Goal: Transaction & Acquisition: Purchase product/service

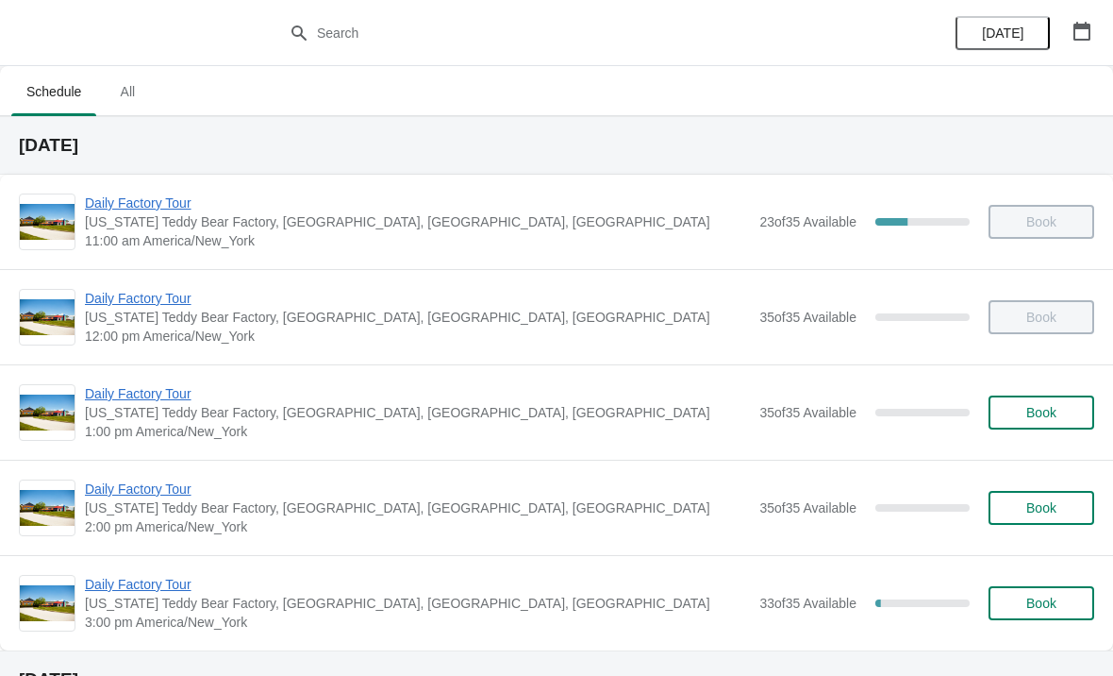
click at [1038, 418] on span "Book" at bounding box center [1042, 412] width 30 height 15
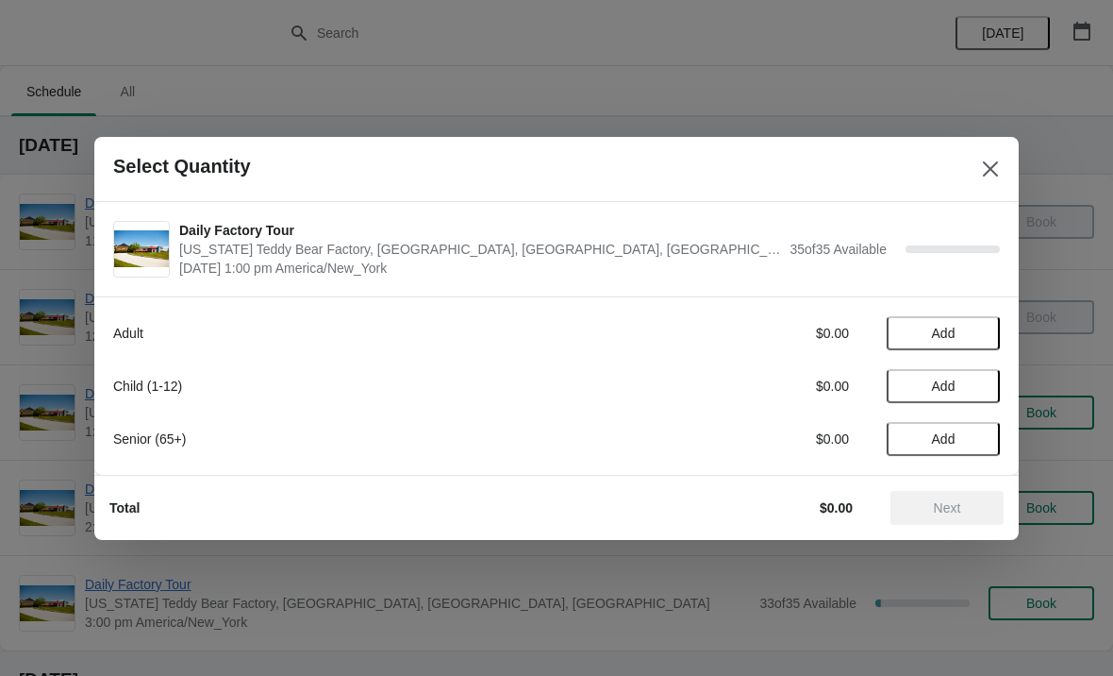
click at [982, 438] on span "Add" at bounding box center [943, 438] width 79 height 15
click at [981, 431] on icon at bounding box center [976, 438] width 20 height 20
click at [917, 436] on icon at bounding box center [911, 438] width 20 height 20
click at [982, 437] on icon at bounding box center [976, 438] width 20 height 20
click at [917, 434] on icon at bounding box center [911, 438] width 20 height 20
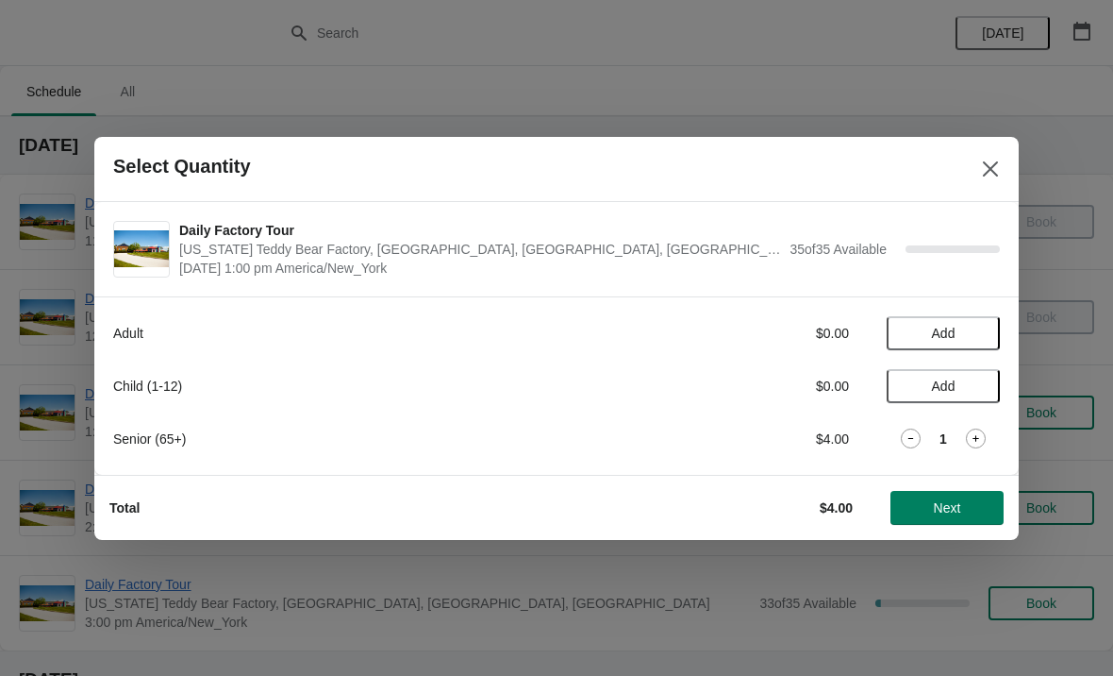
click at [992, 325] on button "Add" at bounding box center [943, 333] width 113 height 34
click at [946, 514] on span "Next" at bounding box center [947, 507] width 27 height 15
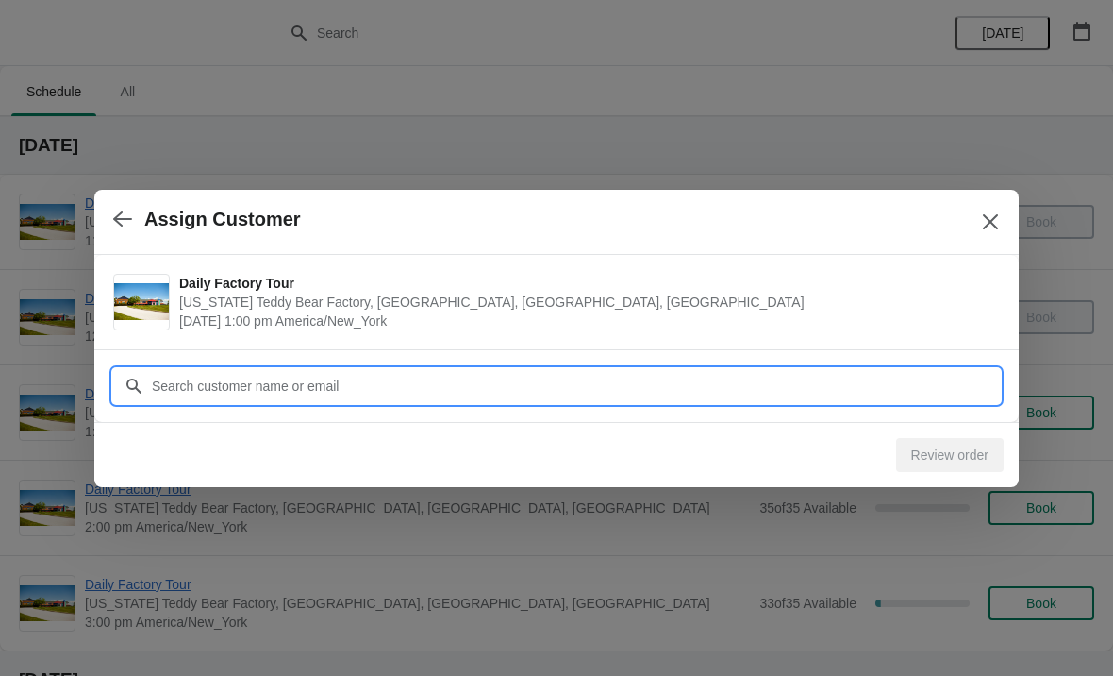
click at [309, 393] on input "Customer" at bounding box center [575, 386] width 849 height 34
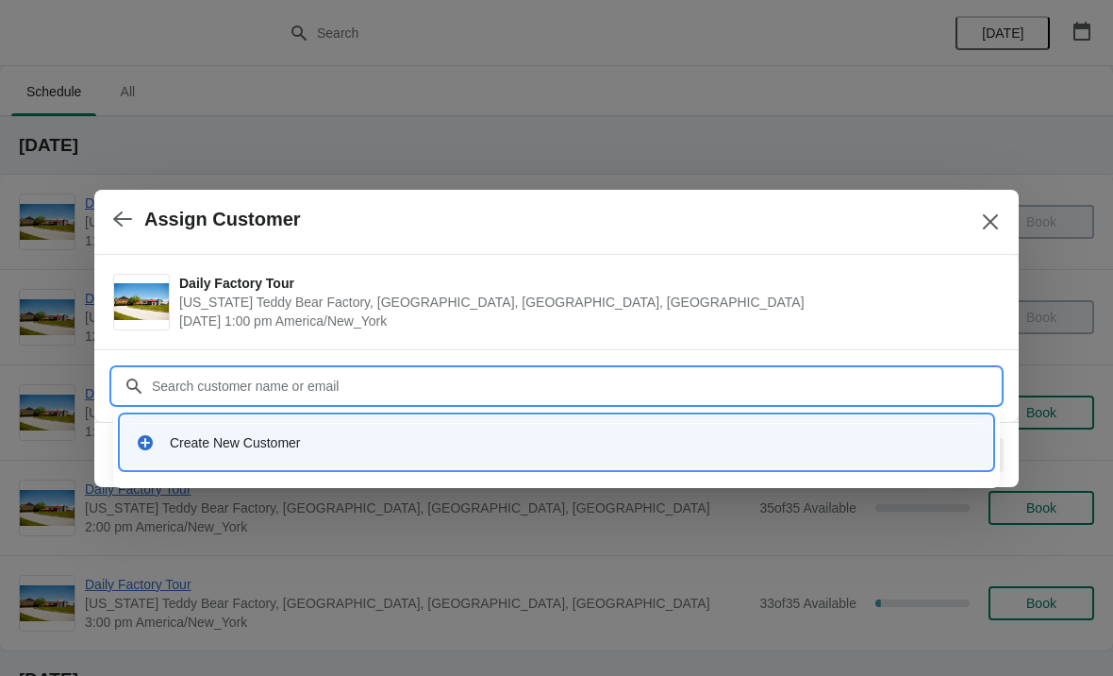
click at [226, 445] on div "Create New Customer" at bounding box center [574, 442] width 808 height 19
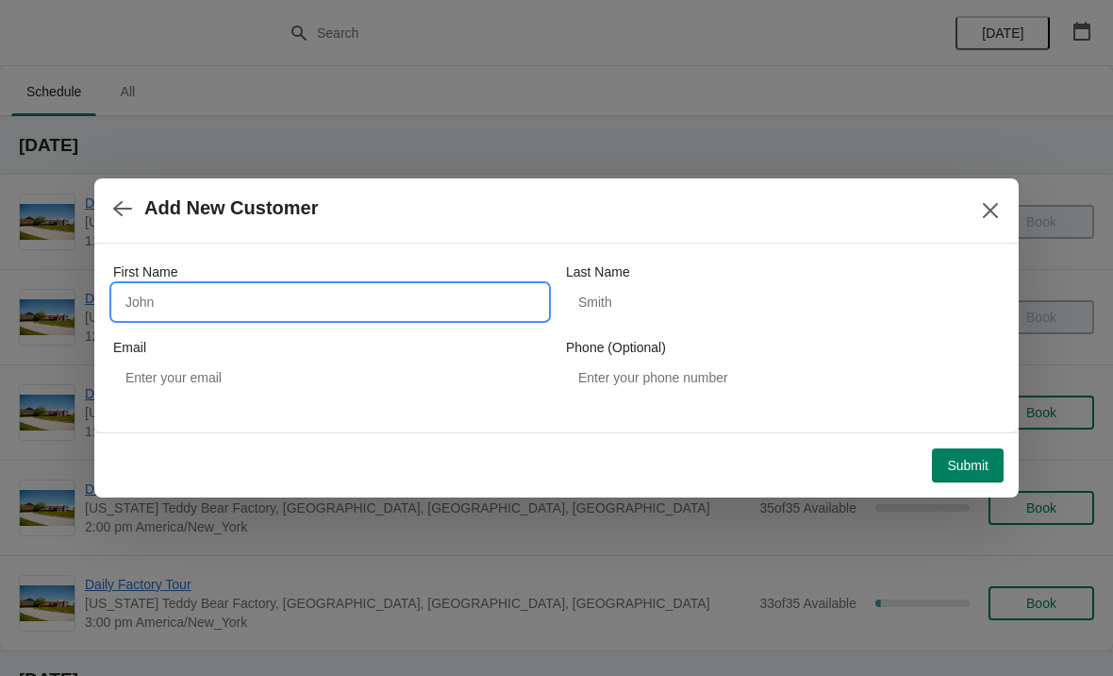
click at [220, 301] on input "First Name" at bounding box center [330, 302] width 434 height 34
type input "[PERSON_NAME]"
click at [970, 459] on span "Submit" at bounding box center [968, 465] width 42 height 15
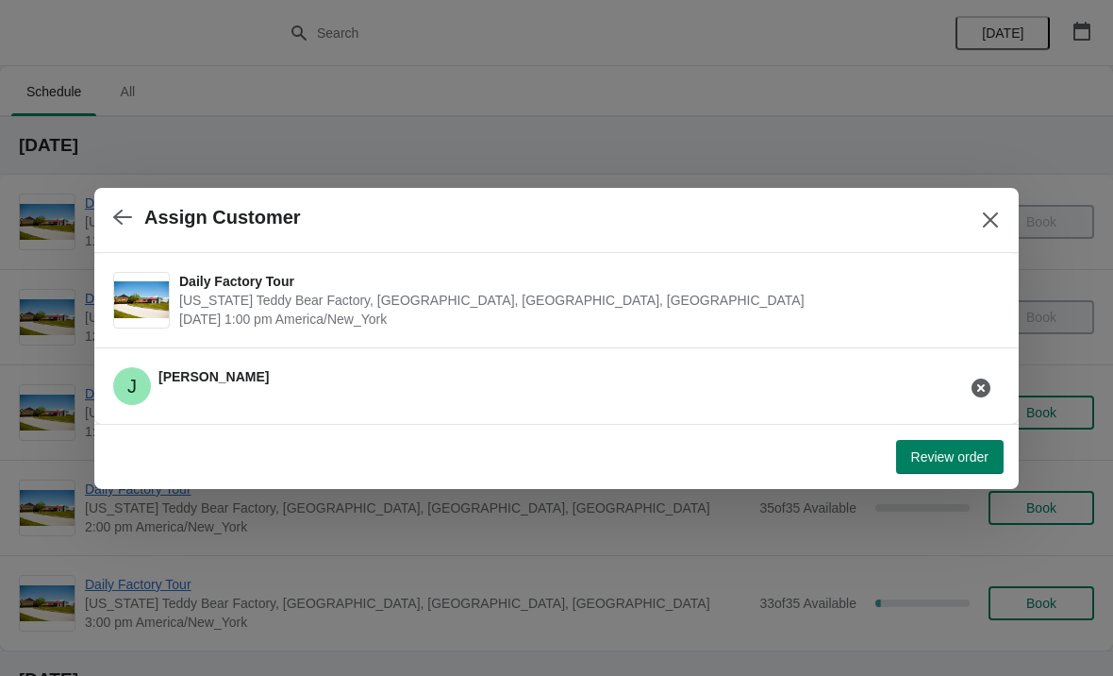
click at [929, 458] on span "Review order" at bounding box center [949, 456] width 77 height 15
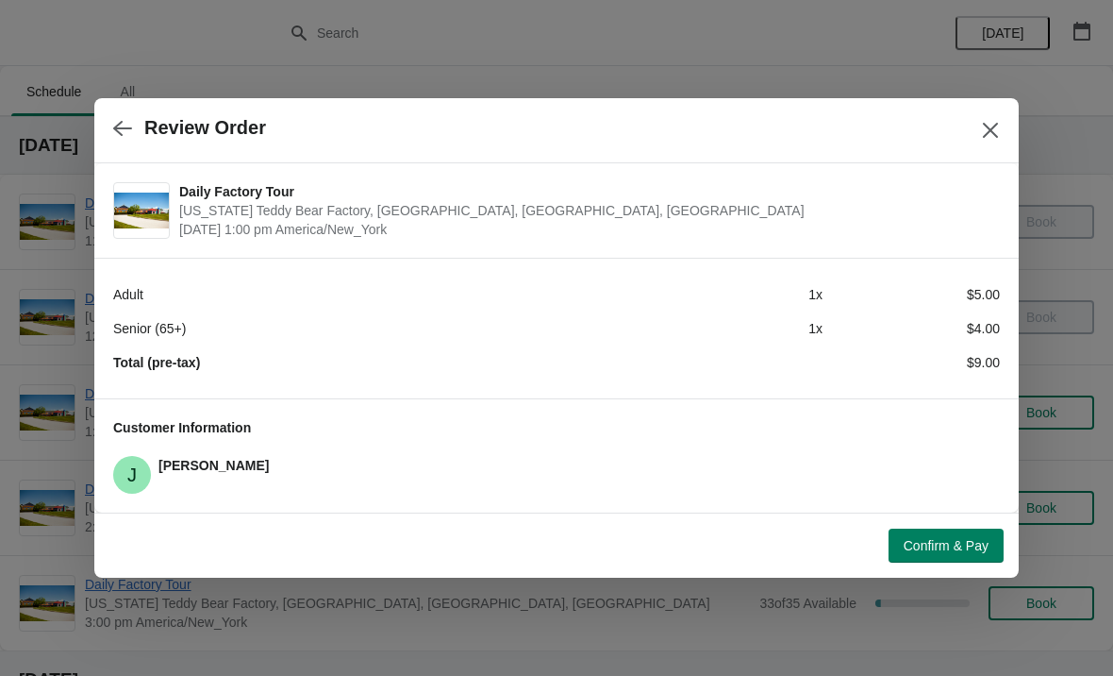
click at [946, 532] on button "Confirm & Pay" at bounding box center [946, 545] width 115 height 34
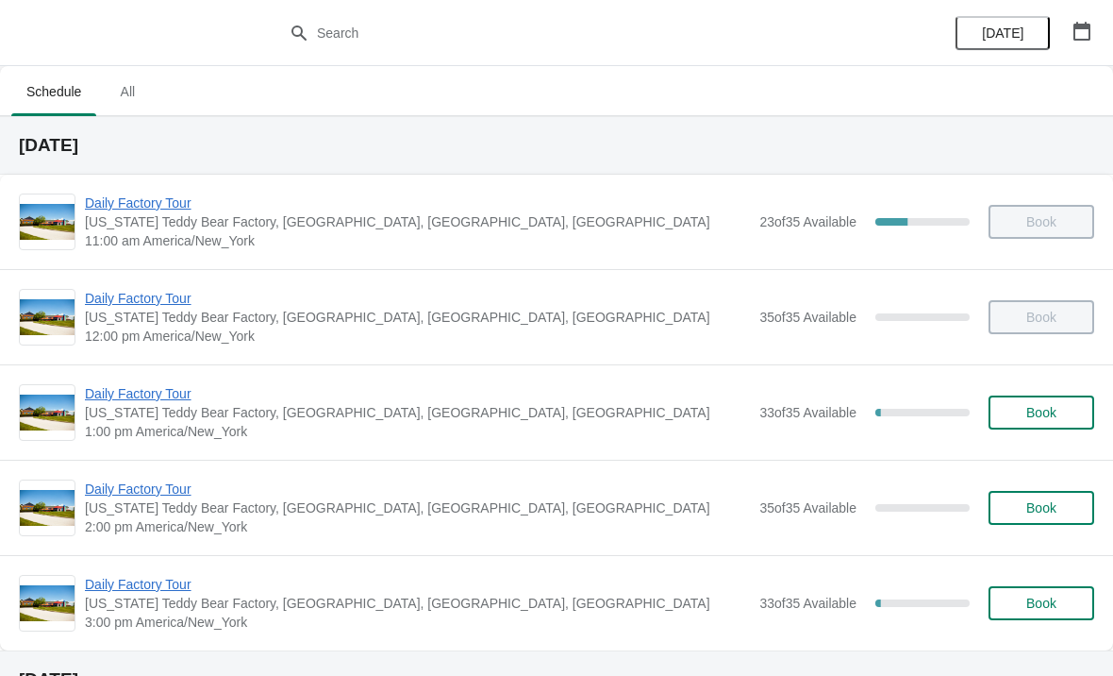
click at [168, 395] on span "Daily Factory Tour" at bounding box center [417, 393] width 665 height 19
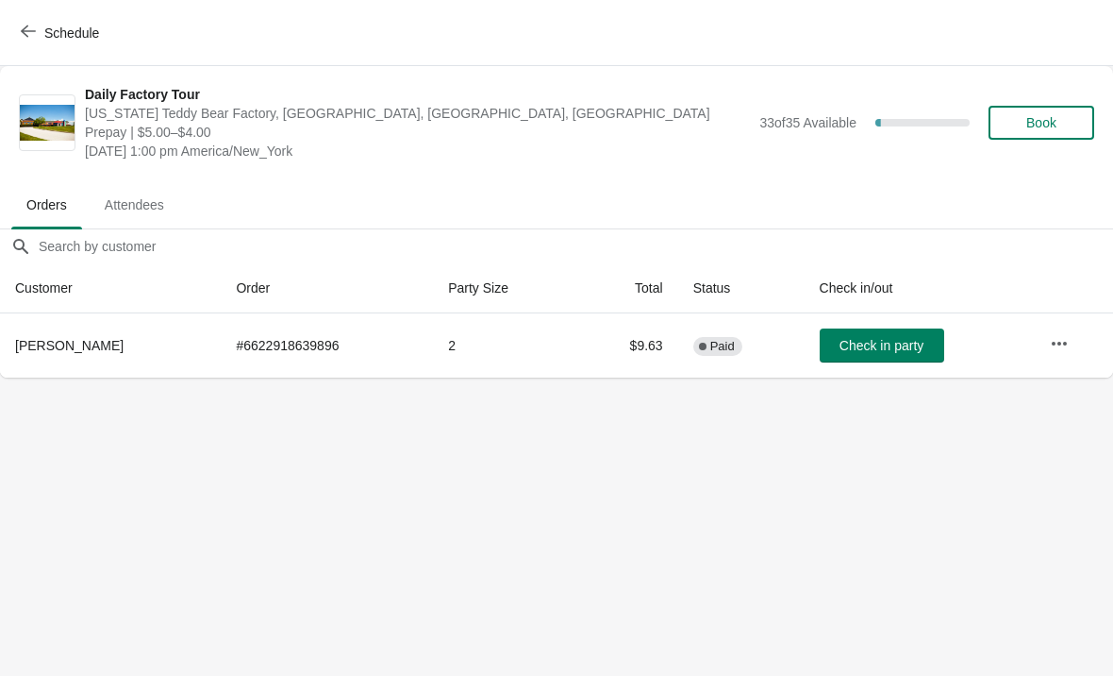
click at [878, 359] on button "Check in party" at bounding box center [882, 345] width 125 height 34
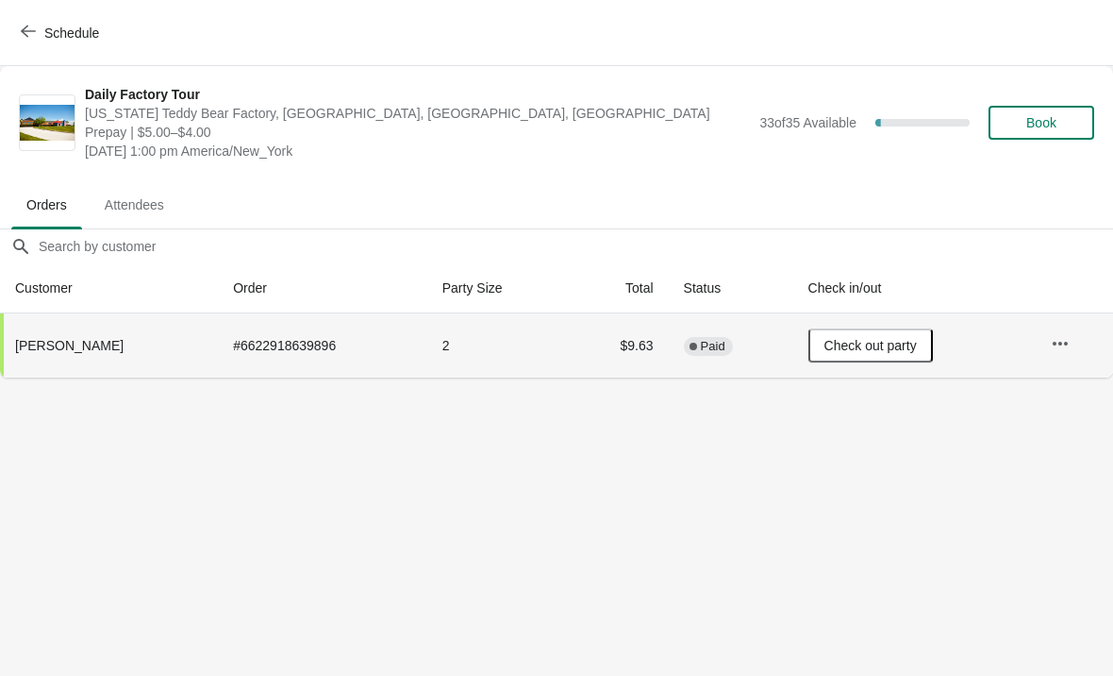
click at [54, 32] on span "Schedule" at bounding box center [71, 32] width 55 height 15
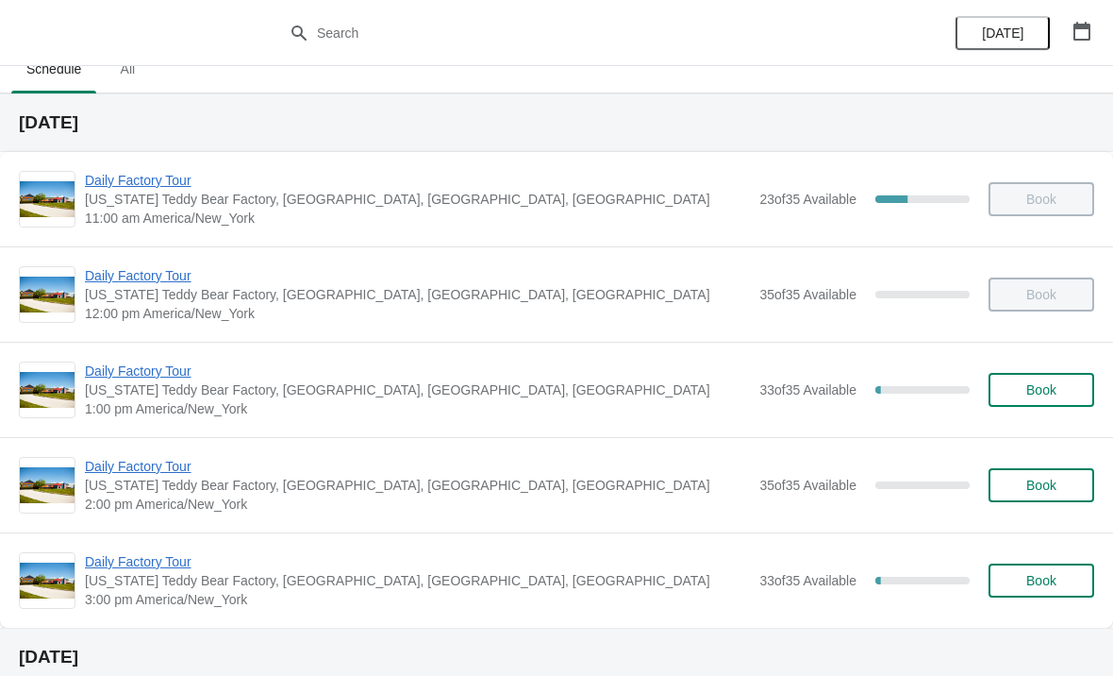
scroll to position [49, 0]
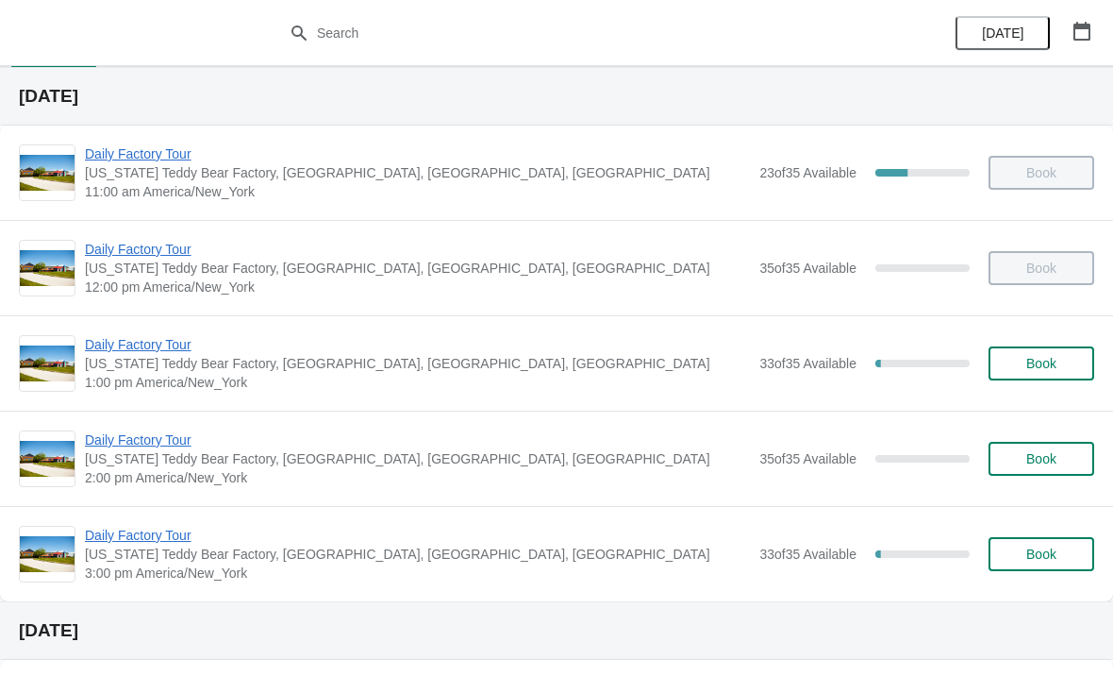
click at [173, 342] on span "Daily Factory Tour" at bounding box center [417, 344] width 665 height 19
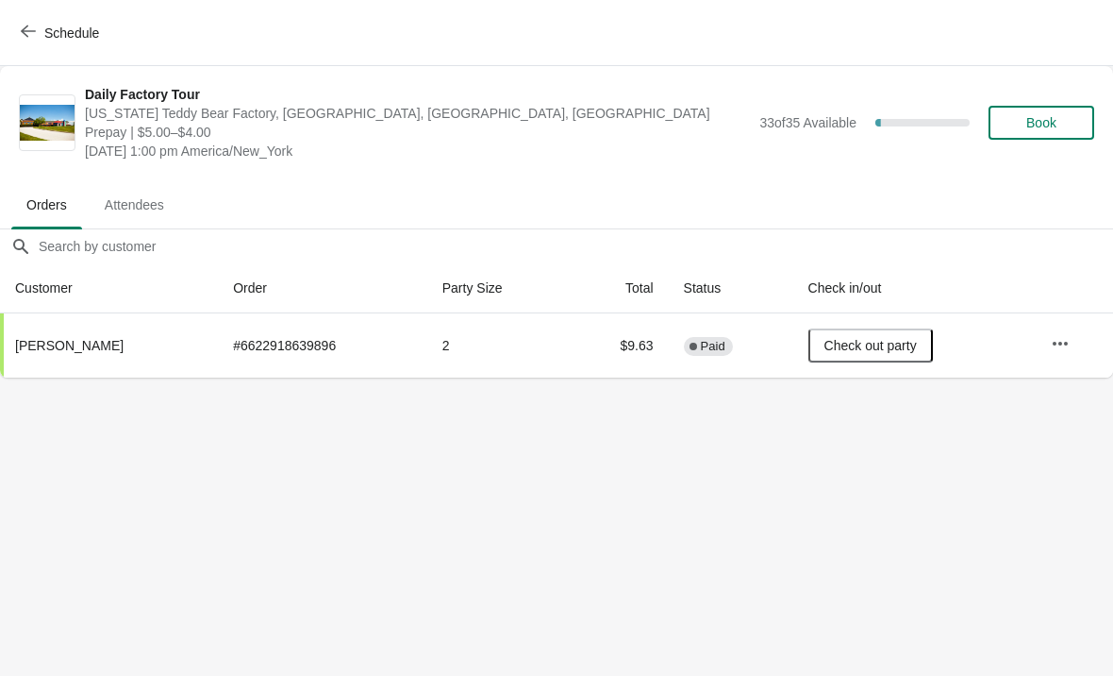
click at [57, 42] on button "Schedule" at bounding box center [61, 33] width 105 height 34
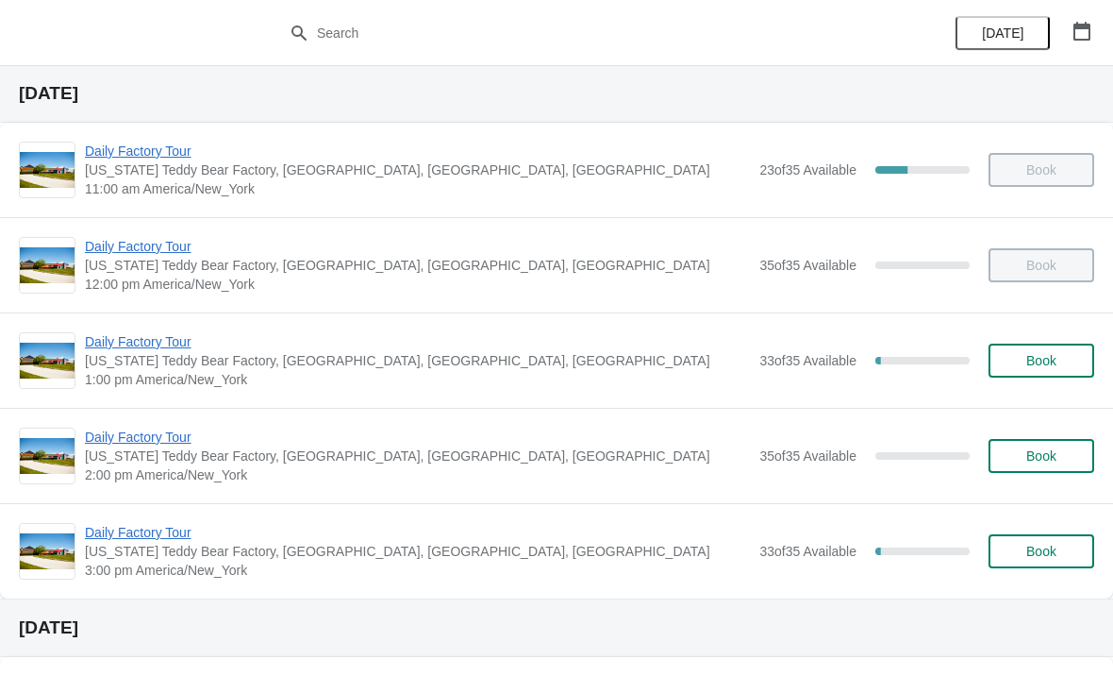
scroll to position [66, 0]
